Goal: Transaction & Acquisition: Purchase product/service

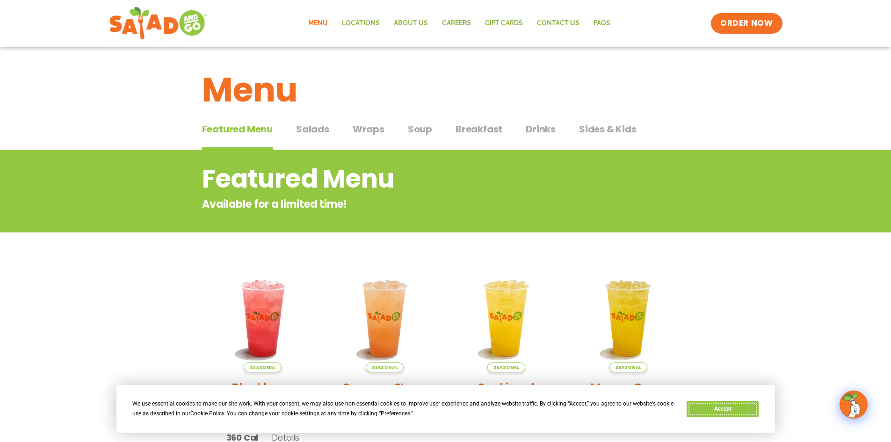
drag, startPoint x: 734, startPoint y: 411, endPoint x: 751, endPoint y: 388, distance: 29.0
click at [734, 411] on button "Accept" at bounding box center [723, 409] width 72 height 16
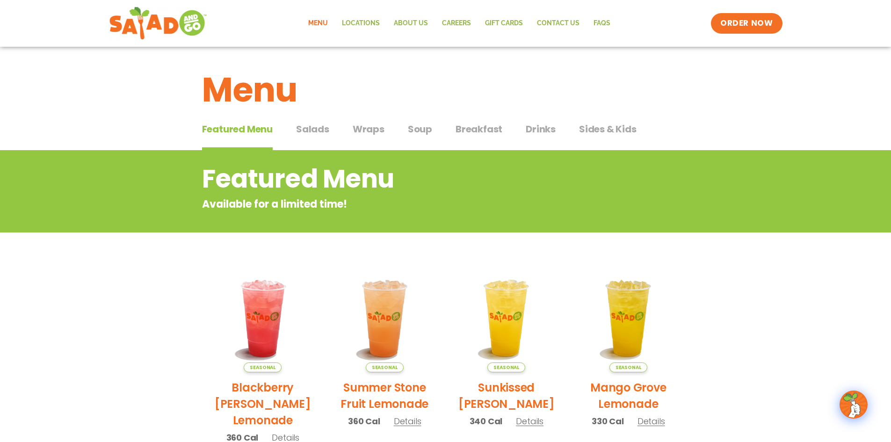
drag, startPoint x: 419, startPoint y: 135, endPoint x: 361, endPoint y: 170, distance: 67.6
click at [419, 135] on span "Soup" at bounding box center [420, 129] width 24 height 14
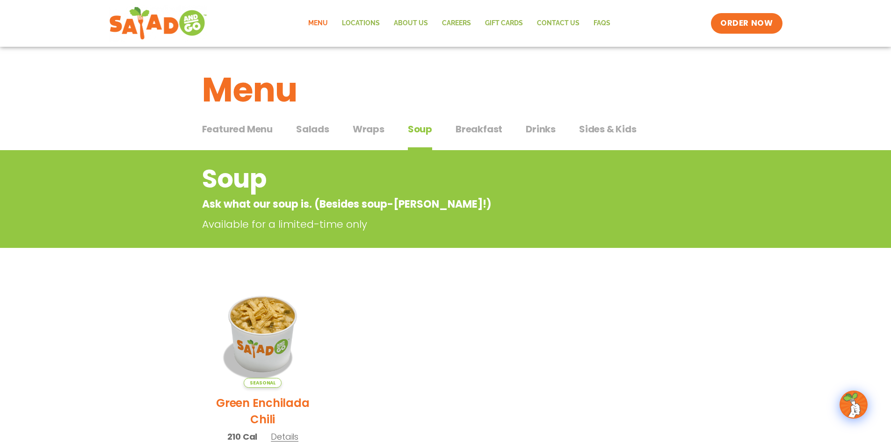
click at [491, 131] on span "Breakfast" at bounding box center [479, 129] width 47 height 14
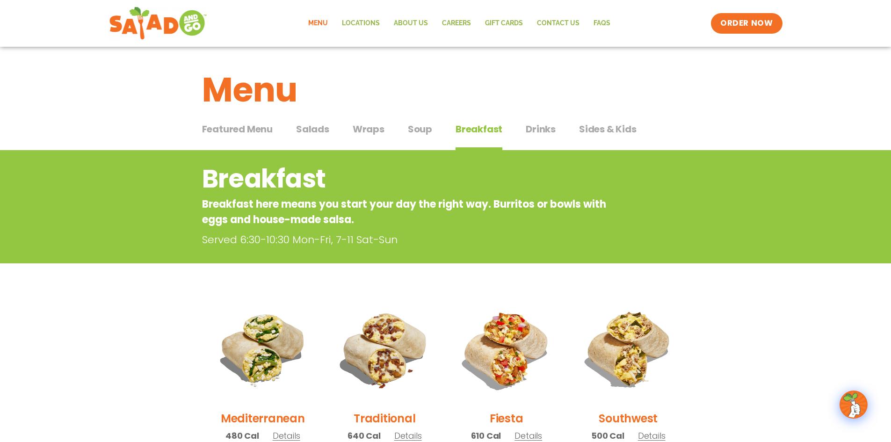
click at [327, 135] on span "Salads" at bounding box center [312, 129] width 33 height 14
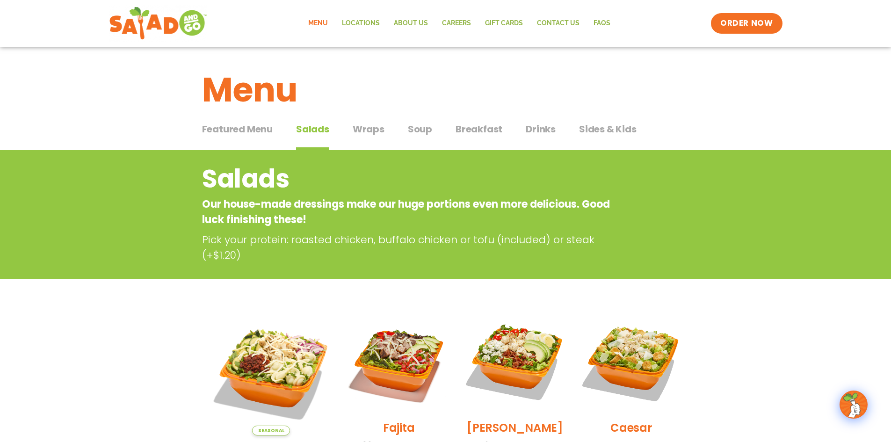
click at [646, 122] on div "Featured Menu Featured Menu Salads Salads Wraps Wraps Soup Soup Breakfast Break…" at bounding box center [445, 135] width 487 height 32
click at [602, 134] on span "Sides & Kids" at bounding box center [608, 129] width 58 height 14
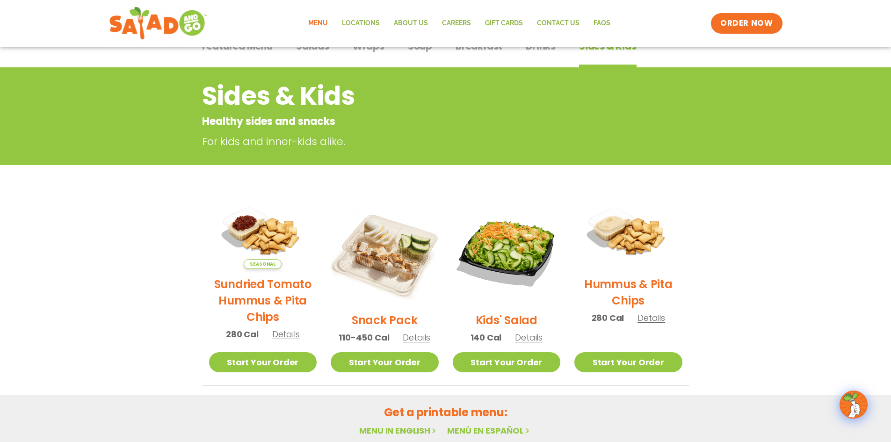
scroll to position [94, 0]
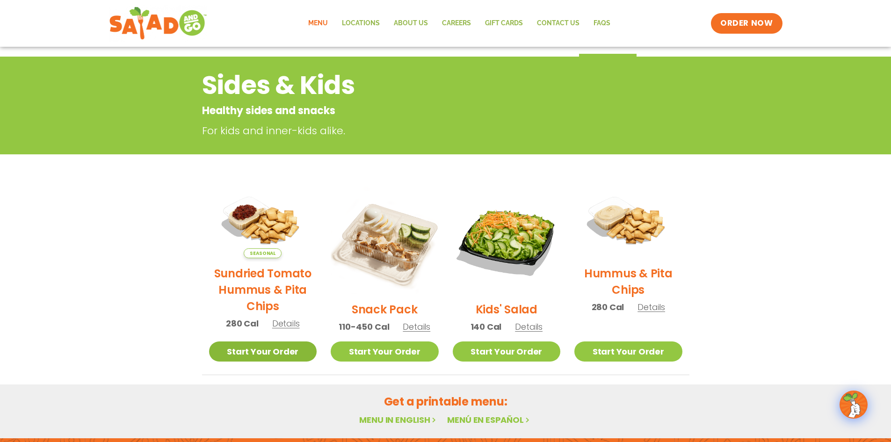
drag, startPoint x: 236, startPoint y: 342, endPoint x: 232, endPoint y: 349, distance: 8.2
click at [236, 342] on link "Start Your Order" at bounding box center [263, 352] width 108 height 20
